Goal: Information Seeking & Learning: Learn about a topic

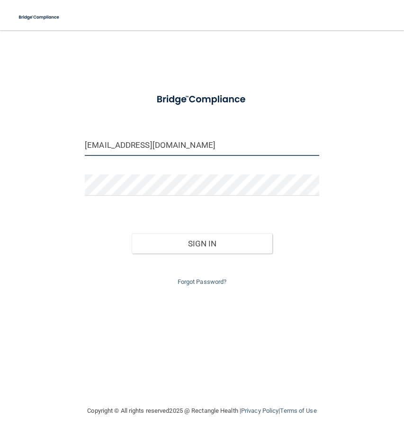
drag, startPoint x: 178, startPoint y: 148, endPoint x: 54, endPoint y: 145, distance: 123.7
click at [54, 145] on div "isabelgrace786@gmail.com Invalid email/password. You don't have permission to a…" at bounding box center [202, 218] width 366 height 356
click at [176, 141] on input "esterta85@gmail.comm" at bounding box center [202, 145] width 235 height 21
type input "[EMAIL_ADDRESS][DOMAIN_NAME]"
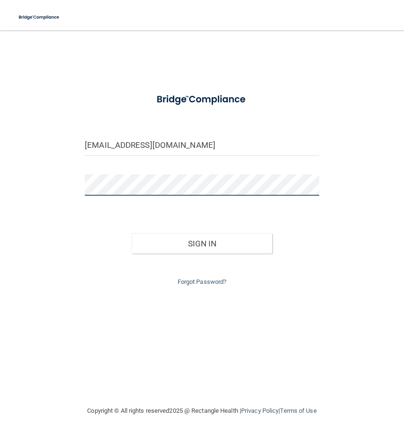
click at [37, 185] on div "esterta85@gmail.com Invalid email/password. You don't have permission to access…" at bounding box center [202, 218] width 366 height 356
click at [318, 232] on div "Sign In" at bounding box center [202, 234] width 249 height 40
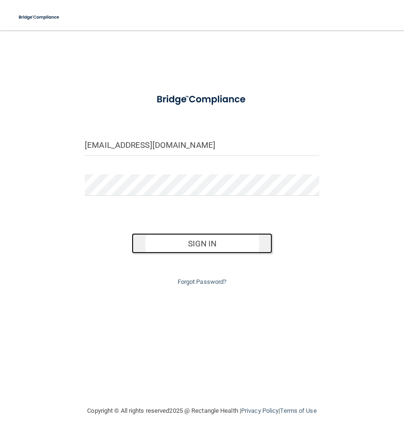
click at [258, 249] on button "Sign In" at bounding box center [202, 243] width 141 height 21
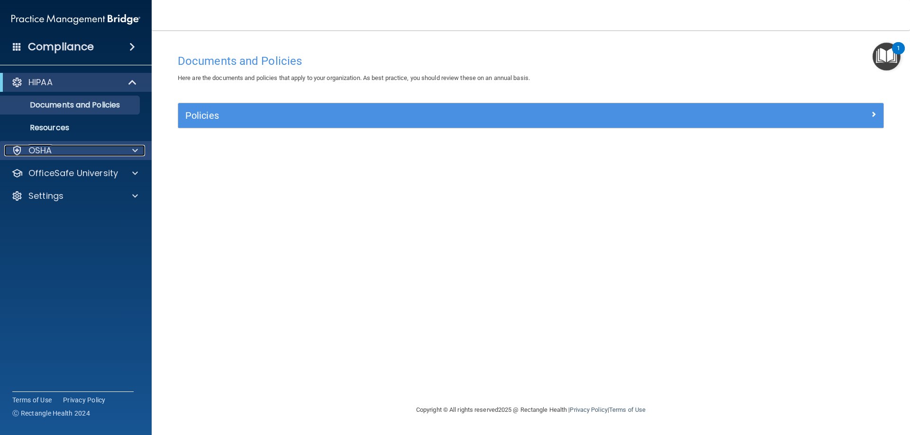
click at [132, 155] on div at bounding box center [134, 150] width 24 height 11
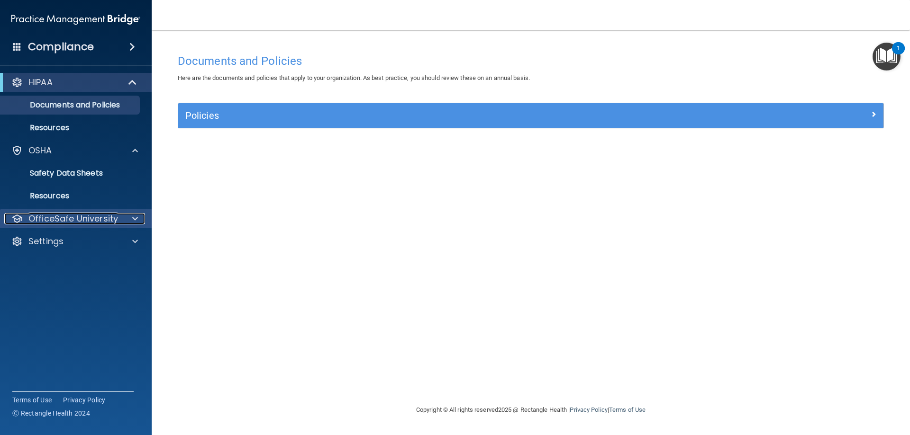
click at [137, 216] on span at bounding box center [135, 218] width 6 height 11
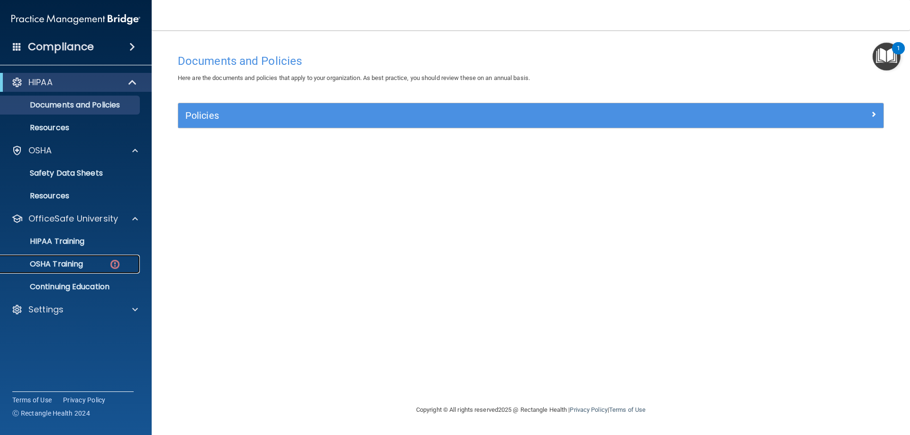
click at [73, 263] on p "OSHA Training" at bounding box center [44, 264] width 77 height 9
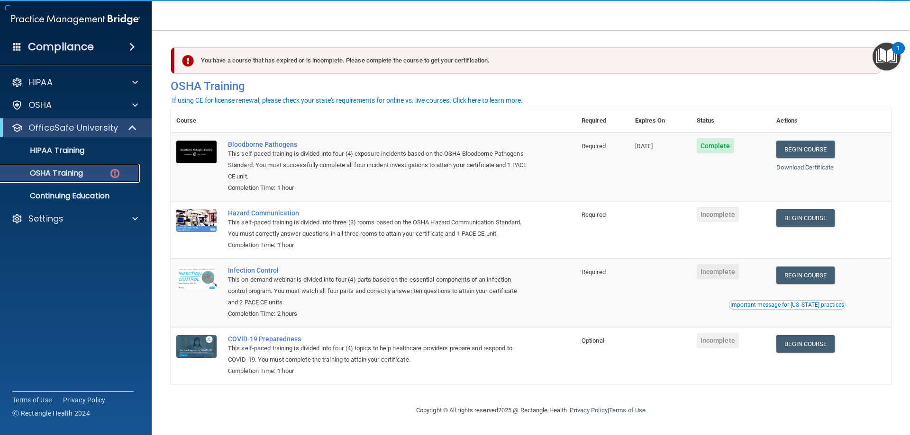
scroll to position [12, 0]
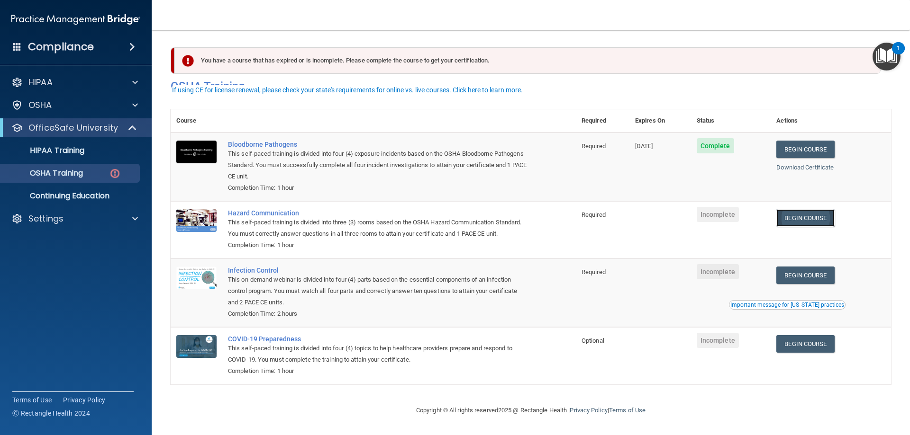
click at [404, 210] on link "Begin Course" at bounding box center [805, 218] width 58 height 18
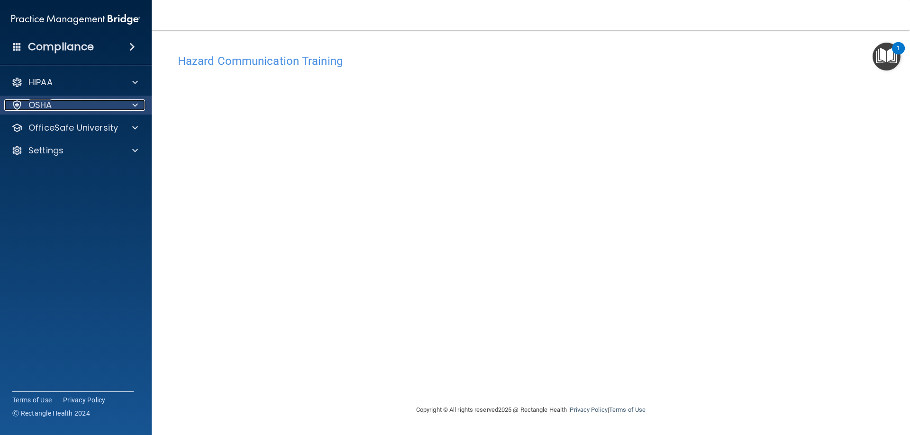
click at [103, 105] on div "OSHA" at bounding box center [63, 105] width 118 height 11
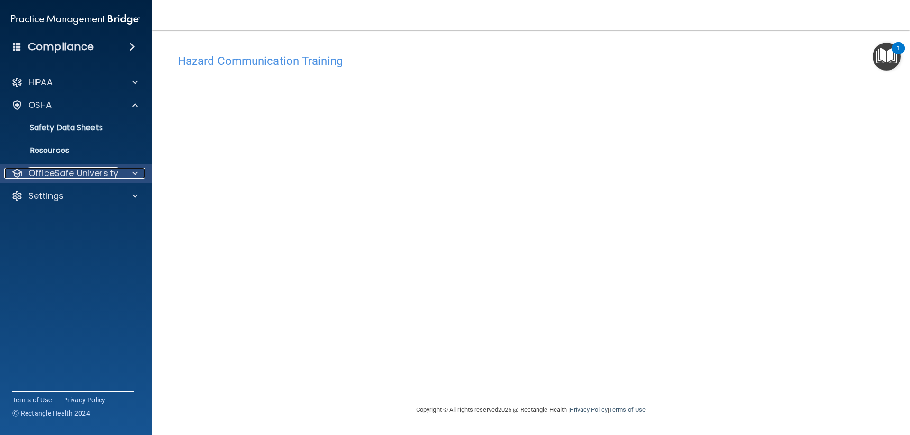
click at [73, 172] on p "OfficeSafe University" at bounding box center [73, 173] width 90 height 11
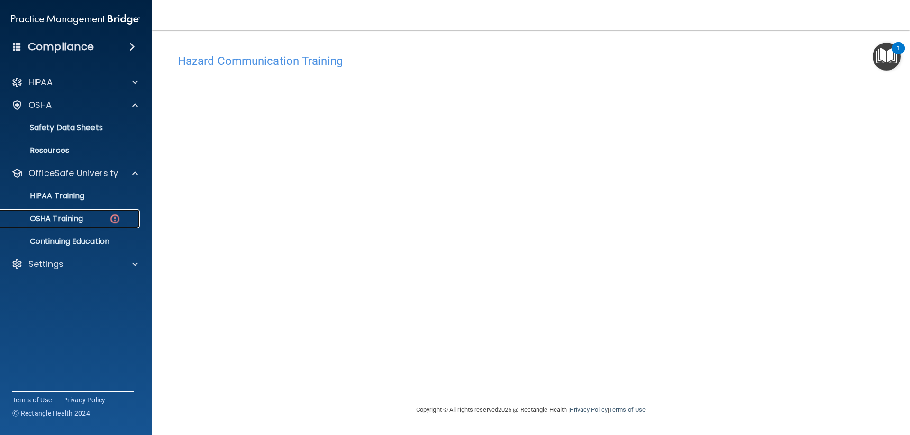
click at [129, 214] on div "OSHA Training" at bounding box center [70, 218] width 129 height 9
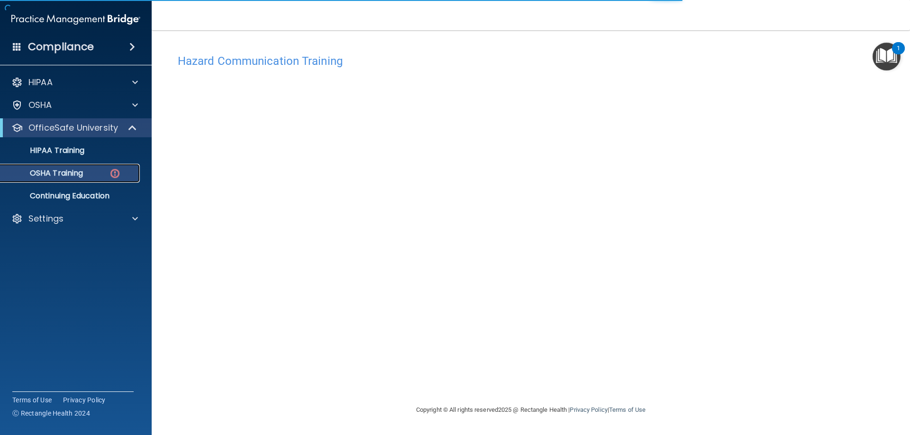
click at [121, 172] on div "OSHA Training" at bounding box center [70, 173] width 129 height 9
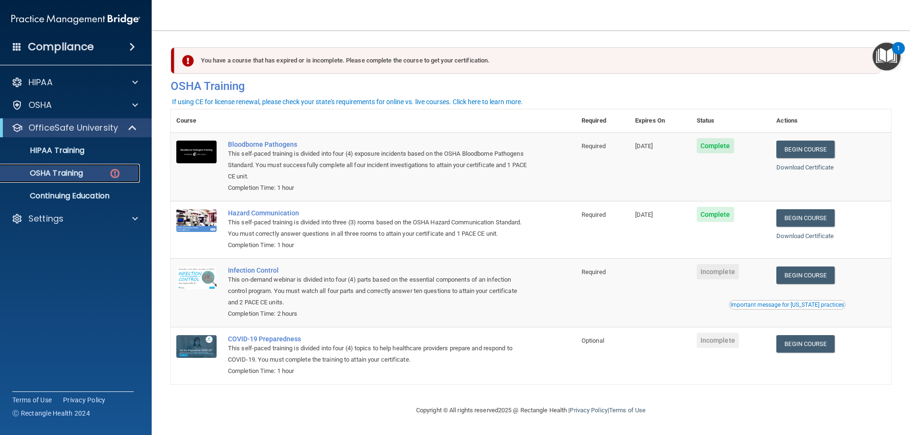
scroll to position [12, 0]
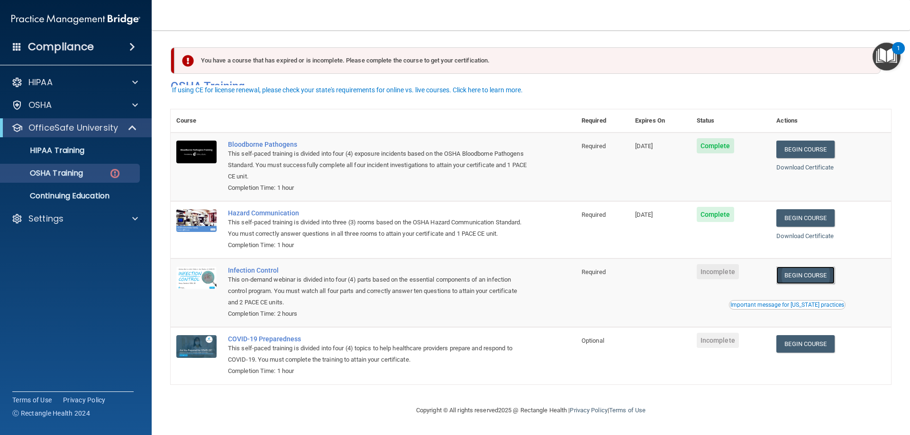
click at [828, 281] on link "Begin Course" at bounding box center [805, 276] width 58 height 18
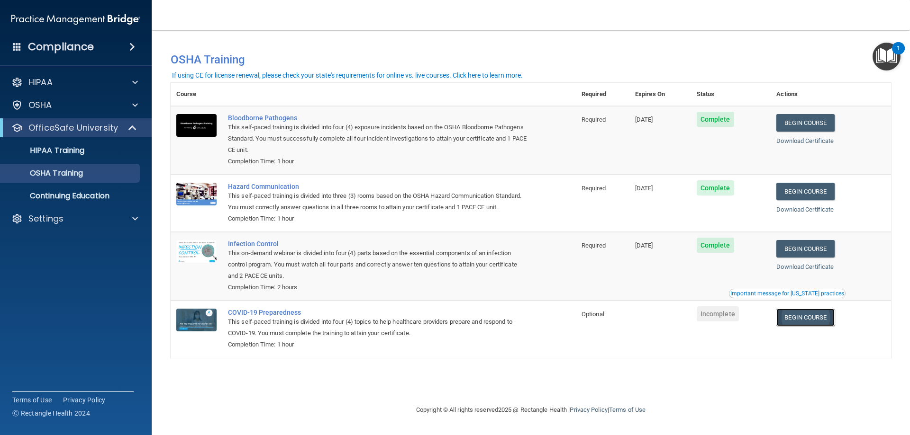
click at [812, 323] on link "Begin Course" at bounding box center [805, 318] width 58 height 18
click at [118, 223] on div "Settings" at bounding box center [63, 218] width 118 height 11
click at [55, 261] on p "Sign Out" at bounding box center [70, 264] width 129 height 9
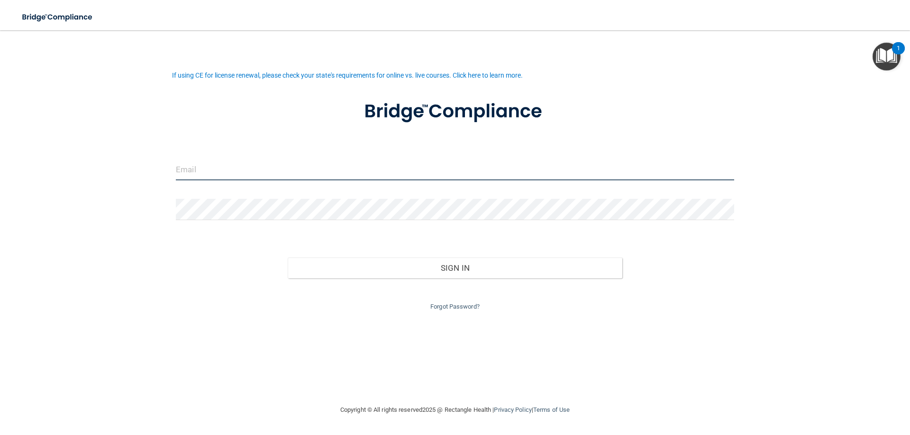
type input "[EMAIL_ADDRESS][DOMAIN_NAME]"
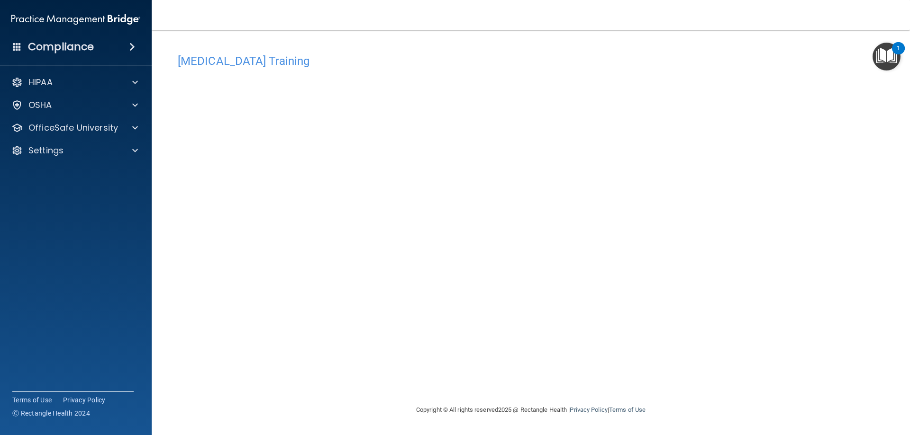
click at [628, 365] on div "[MEDICAL_DATA] Training This course doesn’t expire until . Are you sure you wan…" at bounding box center [531, 226] width 720 height 355
click at [106, 111] on div "OSHA" at bounding box center [76, 105] width 152 height 19
click at [142, 108] on div at bounding box center [134, 105] width 24 height 11
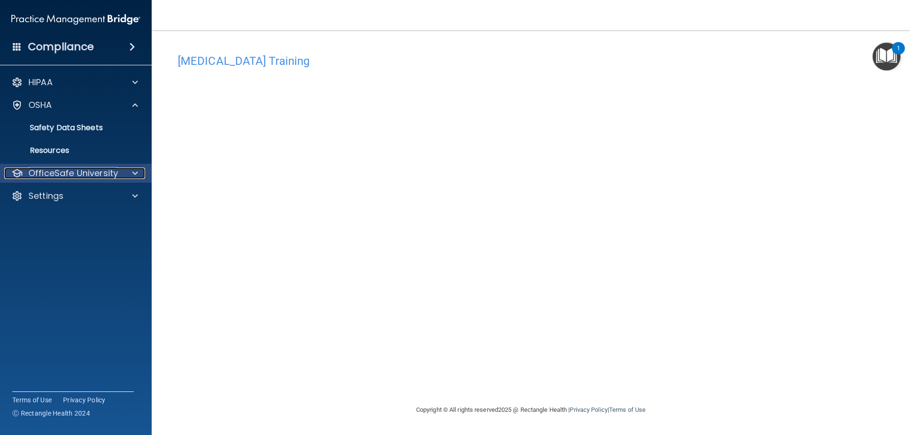
click at [135, 174] on span at bounding box center [135, 173] width 6 height 11
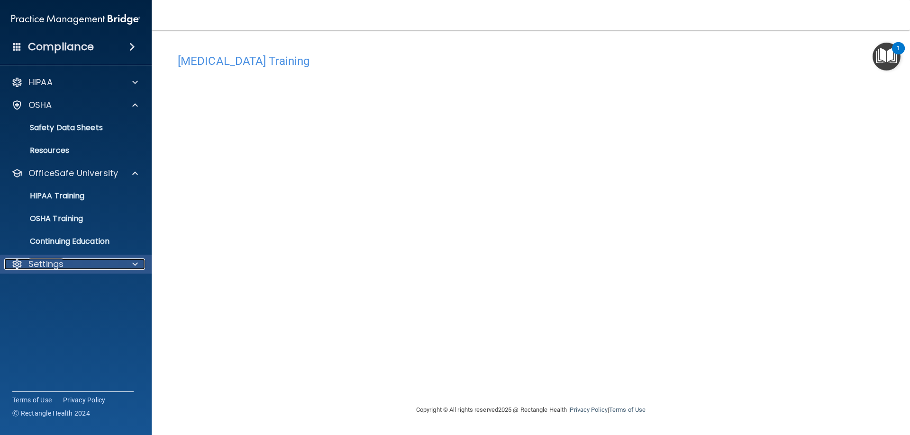
click at [136, 266] on span at bounding box center [135, 264] width 6 height 11
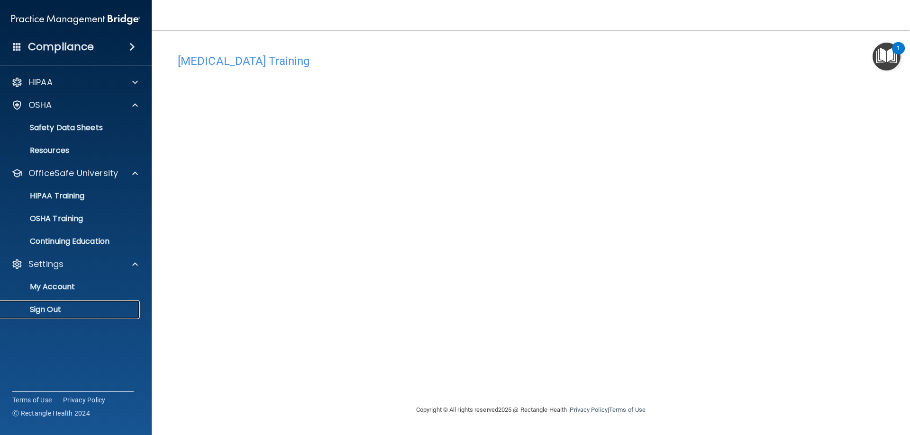
click at [60, 303] on link "Sign Out" at bounding box center [65, 309] width 149 height 19
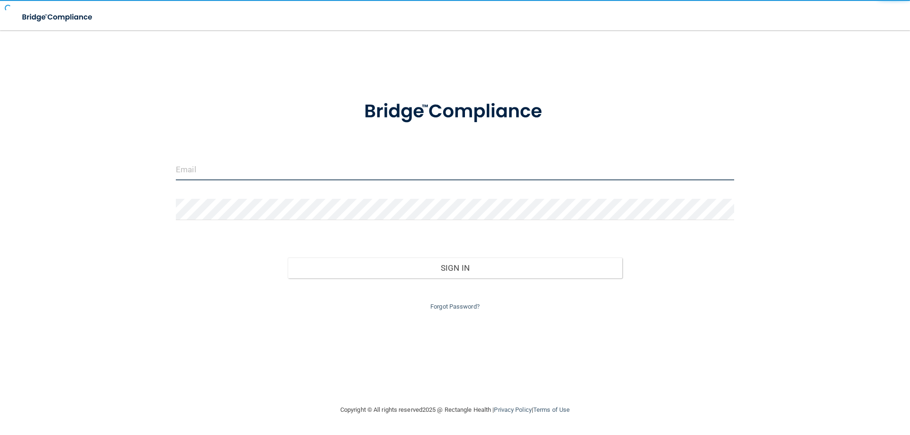
type input "[EMAIL_ADDRESS][DOMAIN_NAME]"
